Goal: Check status: Check status

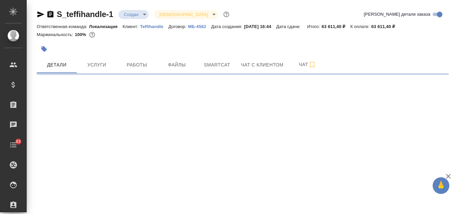
select select "RU"
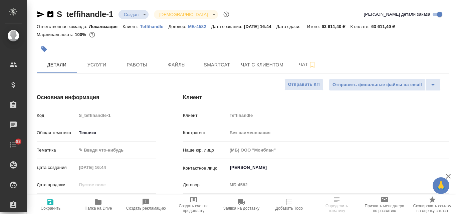
type textarea "x"
type input "[PERSON_NAME]"
click at [93, 65] on span "Услуги" at bounding box center [97, 65] width 32 height 8
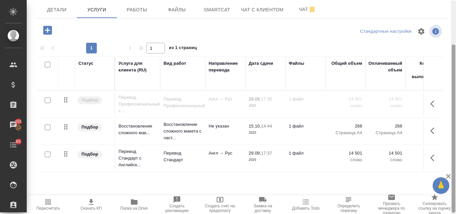
scroll to position [56, 0]
drag, startPoint x: 453, startPoint y: 97, endPoint x: 453, endPoint y: 118, distance: 21.7
click at [453, 118] on div at bounding box center [453, 128] width 4 height 168
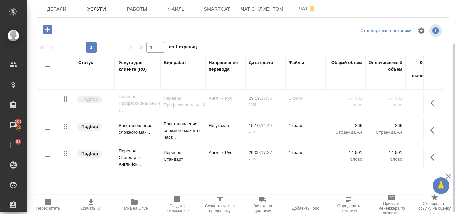
click at [256, 155] on span "29.09, 17:37" at bounding box center [264, 152] width 33 height 7
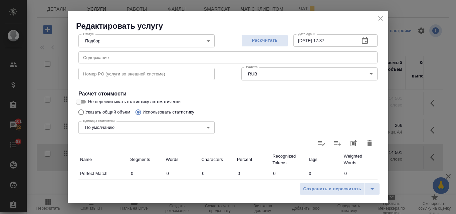
scroll to position [112, 0]
